Goal: Transaction & Acquisition: Purchase product/service

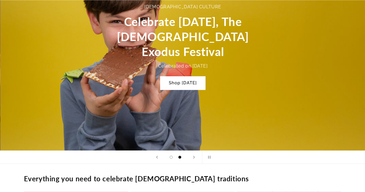
click at [141, 104] on div "Jewish culture Celebrate Passover, The Jewish Exodus Festival Celebrated on Apr…" at bounding box center [183, 47] width 346 height 208
click at [156, 157] on icon "Previous slide" at bounding box center [157, 156] width 2 height 3
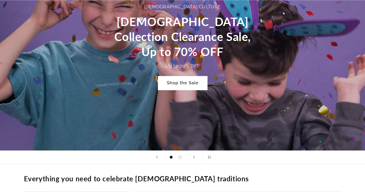
click at [173, 82] on link "Shop the Sale" at bounding box center [182, 83] width 49 height 14
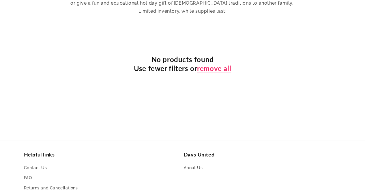
scroll to position [252, 0]
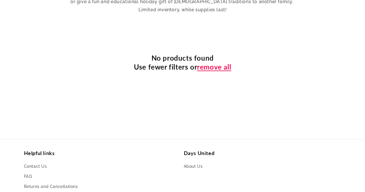
click at [207, 62] on link "remove all" at bounding box center [214, 66] width 34 height 9
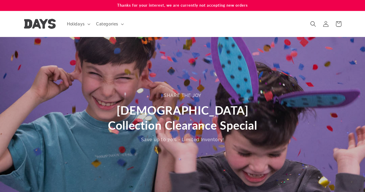
click at [54, 25] on img at bounding box center [40, 24] width 32 height 10
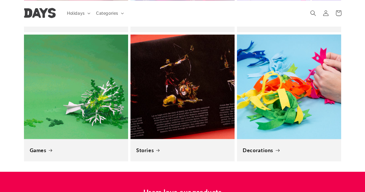
click at [269, 147] on link "Decorations" at bounding box center [288, 150] width 93 height 7
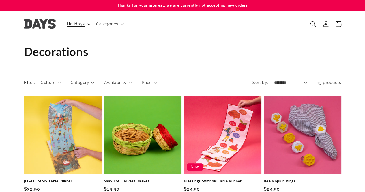
click at [88, 24] on icon at bounding box center [88, 24] width 3 height 2
click at [33, 23] on img at bounding box center [40, 24] width 32 height 10
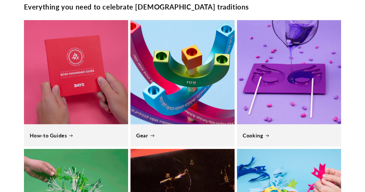
scroll to position [0, 1093]
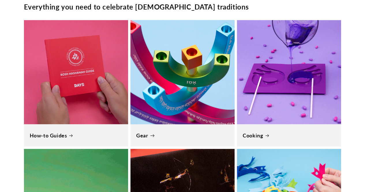
click at [162, 132] on link "Gear" at bounding box center [182, 135] width 93 height 7
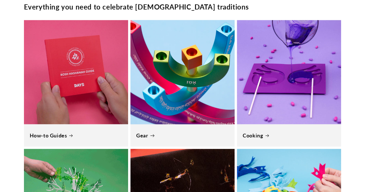
scroll to position [0, 356]
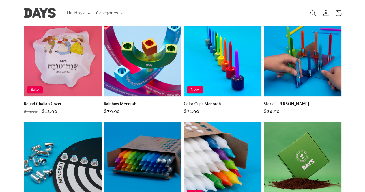
scroll to position [284, 0]
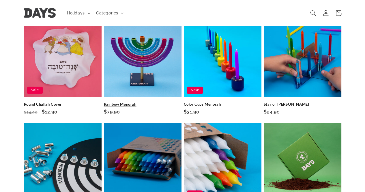
drag, startPoint x: 0, startPoint y: 0, endPoint x: 162, endPoint y: 95, distance: 187.9
click at [162, 102] on link "Rainbow Menorah" at bounding box center [143, 104] width 78 height 5
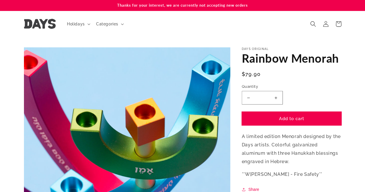
click at [267, 119] on button "Add to cart" at bounding box center [291, 119] width 99 height 14
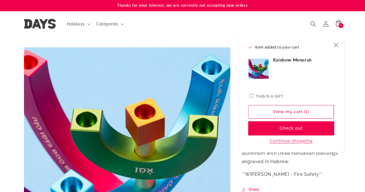
click at [276, 128] on button "Check out" at bounding box center [290, 128] width 85 height 14
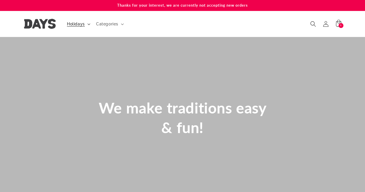
click at [88, 24] on icon at bounding box center [88, 24] width 3 height 2
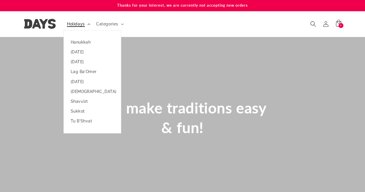
scroll to position [0, 364]
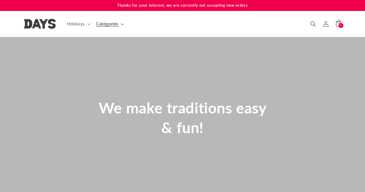
click at [119, 22] on summary "Categories" at bounding box center [109, 24] width 33 height 12
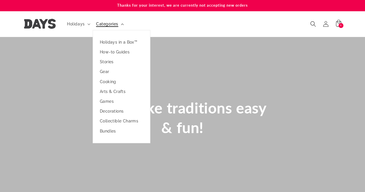
scroll to position [0, 0]
click at [120, 44] on link "Holidays in a Box™" at bounding box center [121, 42] width 57 height 10
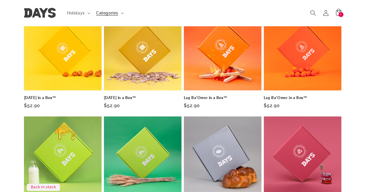
scroll to position [83, 0]
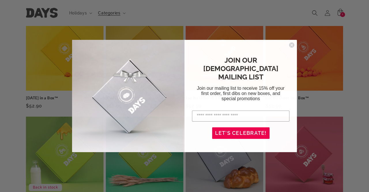
click at [292, 46] on icon "Close dialog" at bounding box center [292, 45] width 2 height 2
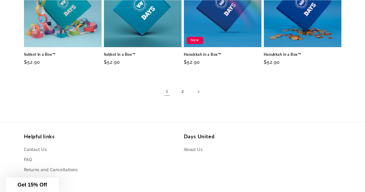
scroll to position [438, 0]
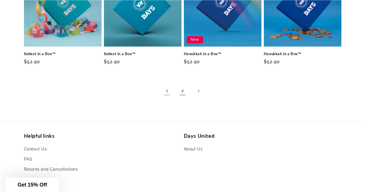
click at [185, 90] on link "2" at bounding box center [182, 90] width 13 height 13
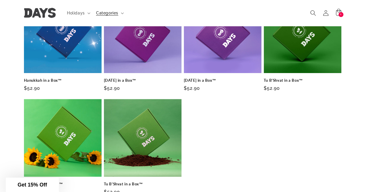
scroll to position [100, 0]
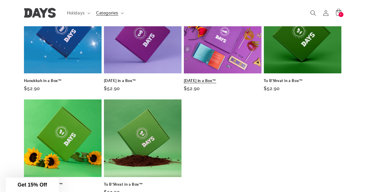
click at [225, 78] on link "[DATE] in a Box™" at bounding box center [223, 80] width 78 height 5
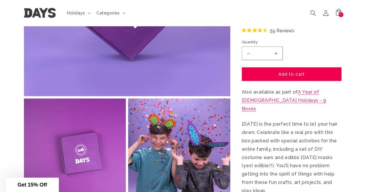
scroll to position [157, 0]
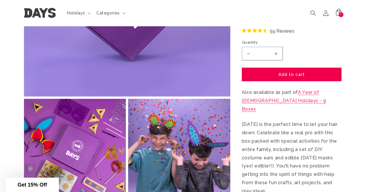
click at [319, 90] on div "Days Original Purim in a Box™ Purim in a Box™ A Sweet Masquerade Regular price …" at bounding box center [291, 142] width 99 height 335
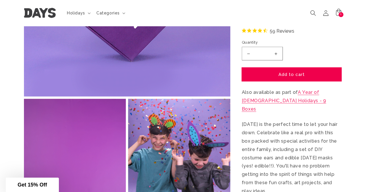
click at [313, 81] on button "Add to cart" at bounding box center [291, 74] width 99 height 14
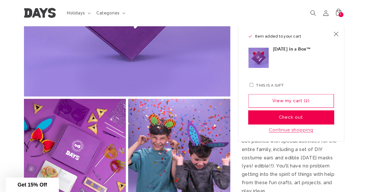
click at [303, 117] on button "Check out" at bounding box center [290, 117] width 85 height 14
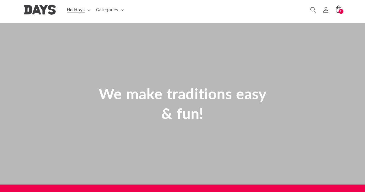
scroll to position [14, 0]
click at [74, 5] on summary "Holidays" at bounding box center [77, 9] width 29 height 12
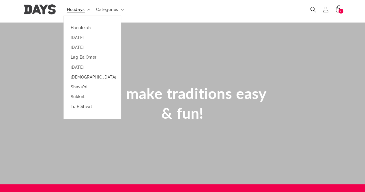
scroll to position [0, 364]
click at [79, 10] on span "Holidays" at bounding box center [76, 9] width 18 height 5
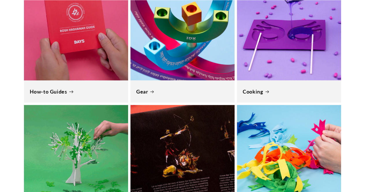
scroll to position [0, 0]
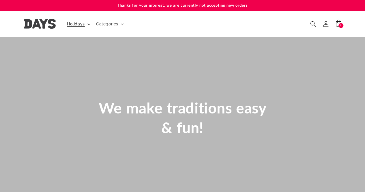
click at [66, 28] on summary "Holidays" at bounding box center [77, 24] width 29 height 12
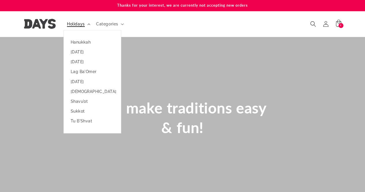
click at [76, 18] on summary "Holidays" at bounding box center [77, 24] width 29 height 12
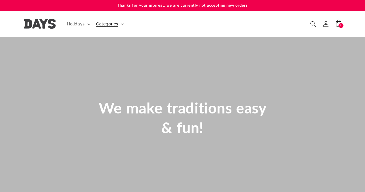
click at [116, 25] on span "Categories" at bounding box center [107, 23] width 22 height 5
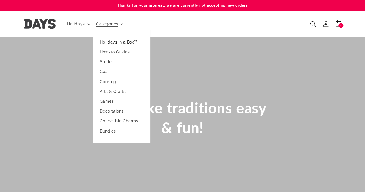
click at [116, 39] on link "Holidays in a Box™" at bounding box center [121, 42] width 57 height 10
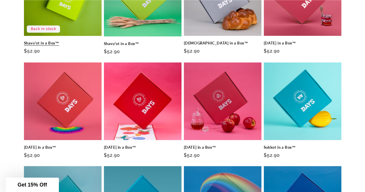
scroll to position [241, 0]
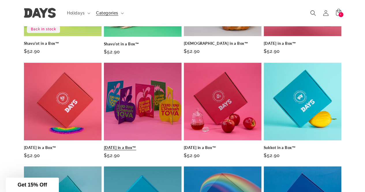
click at [133, 145] on link "[DATE] in a Box™" at bounding box center [143, 147] width 78 height 5
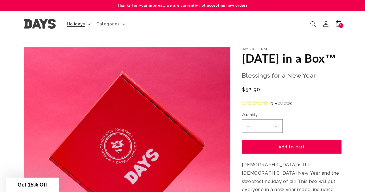
click at [76, 23] on span "Holidays" at bounding box center [76, 23] width 18 height 5
click at [103, 19] on summary "Categories" at bounding box center [110, 24] width 35 height 12
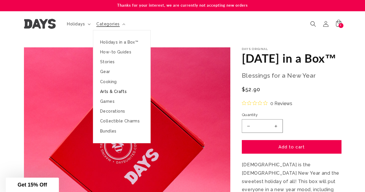
click at [118, 92] on link "Arts & Crafts" at bounding box center [121, 91] width 57 height 10
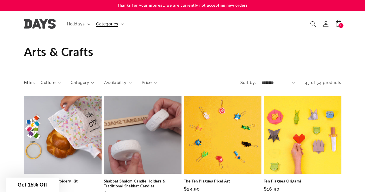
click at [118, 25] on summary "Categories" at bounding box center [109, 24] width 33 height 12
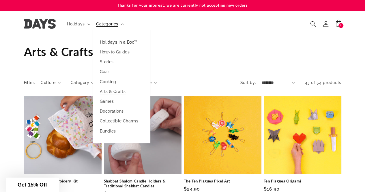
click at [122, 44] on link "Holidays in a Box™" at bounding box center [121, 42] width 57 height 10
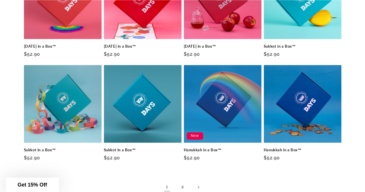
scroll to position [343, 0]
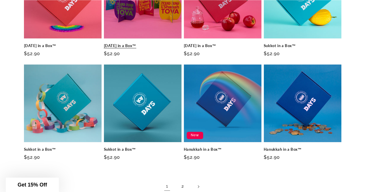
drag, startPoint x: 0, startPoint y: 0, endPoint x: 122, endPoint y: 44, distance: 130.2
click at [122, 44] on link "[DATE] in a Box™" at bounding box center [143, 45] width 78 height 5
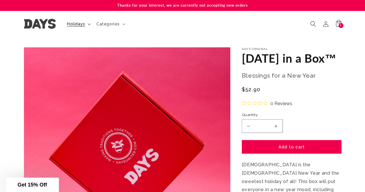
click at [78, 21] on span "Holidays" at bounding box center [76, 23] width 18 height 5
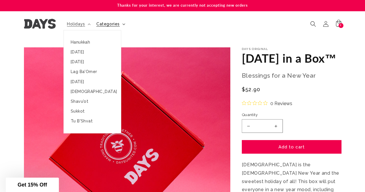
click at [121, 23] on summary "Categories" at bounding box center [110, 24] width 35 height 12
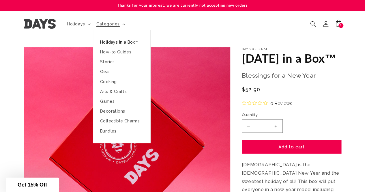
click at [117, 39] on link "Holidays in a Box™" at bounding box center [121, 42] width 57 height 10
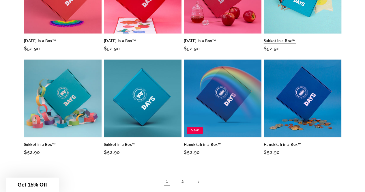
scroll to position [354, 0]
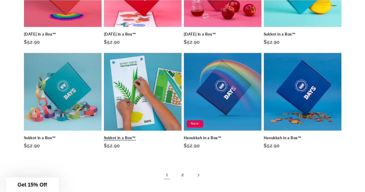
click at [111, 135] on link "Sukkot in a Box™" at bounding box center [143, 137] width 78 height 5
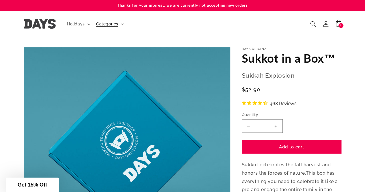
click at [120, 24] on summary "Categories" at bounding box center [109, 24] width 33 height 12
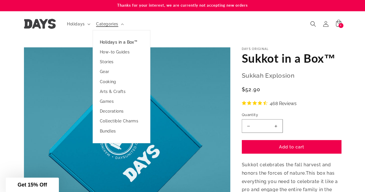
click at [118, 42] on link "Holidays in a Box™" at bounding box center [121, 42] width 57 height 10
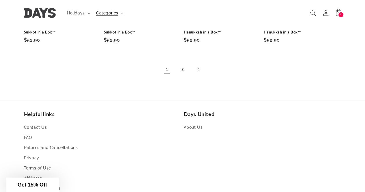
scroll to position [459, 0]
click at [184, 68] on link "2" at bounding box center [182, 69] width 13 height 13
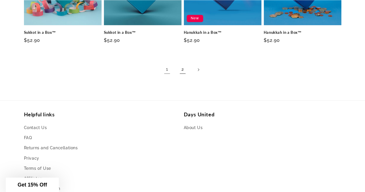
scroll to position [460, 0]
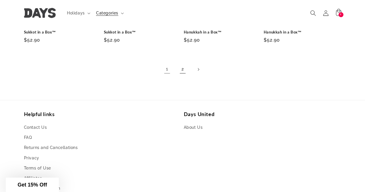
click at [184, 68] on link "2" at bounding box center [182, 69] width 13 height 13
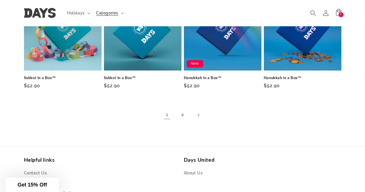
scroll to position [412, 0]
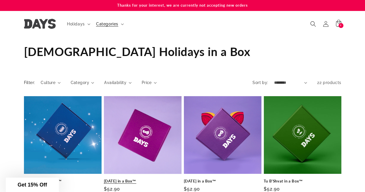
click at [142, 178] on link "[DATE] in a Box™" at bounding box center [143, 180] width 78 height 5
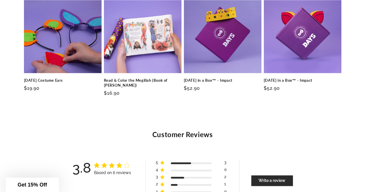
scroll to position [1451, 0]
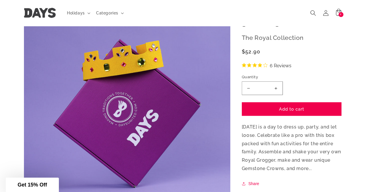
scroll to position [0, 0]
